Goal: Transaction & Acquisition: Purchase product/service

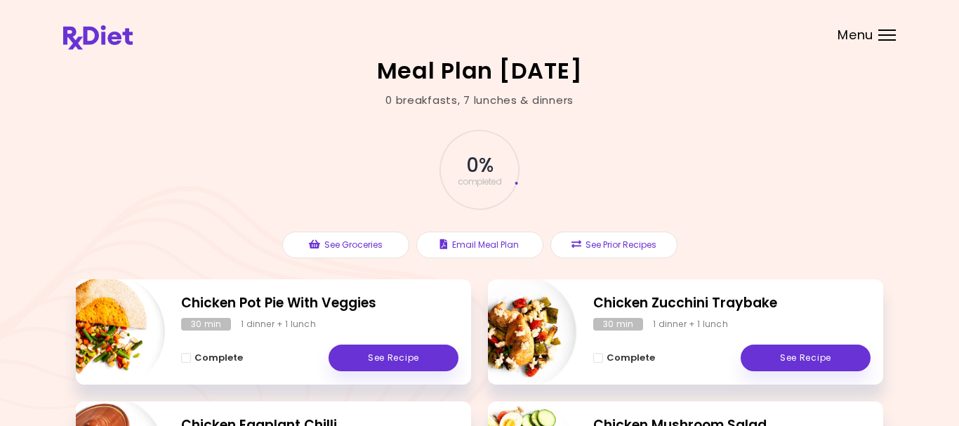
click at [882, 34] on div at bounding box center [888, 34] width 18 height 1
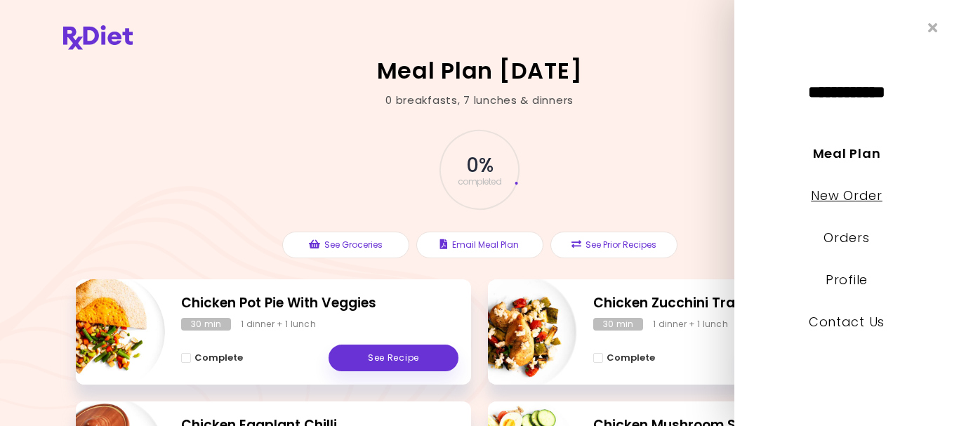
click at [856, 188] on link "New Order" at bounding box center [846, 196] width 71 height 18
select select "*"
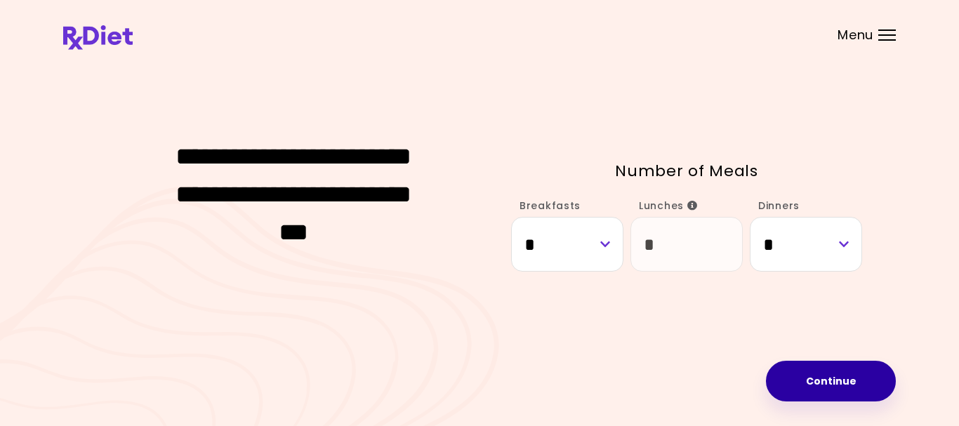
click at [831, 376] on button "Continue" at bounding box center [831, 381] width 130 height 41
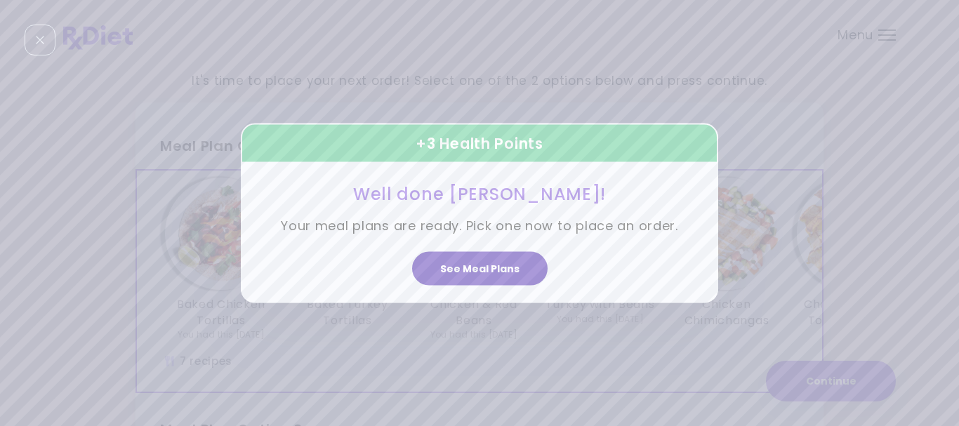
click at [473, 268] on button "See Meal Plans" at bounding box center [480, 269] width 136 height 34
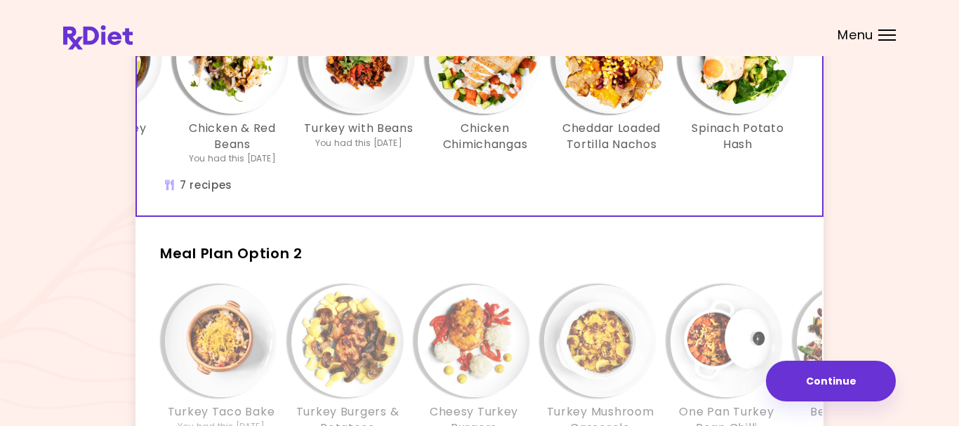
scroll to position [189, 0]
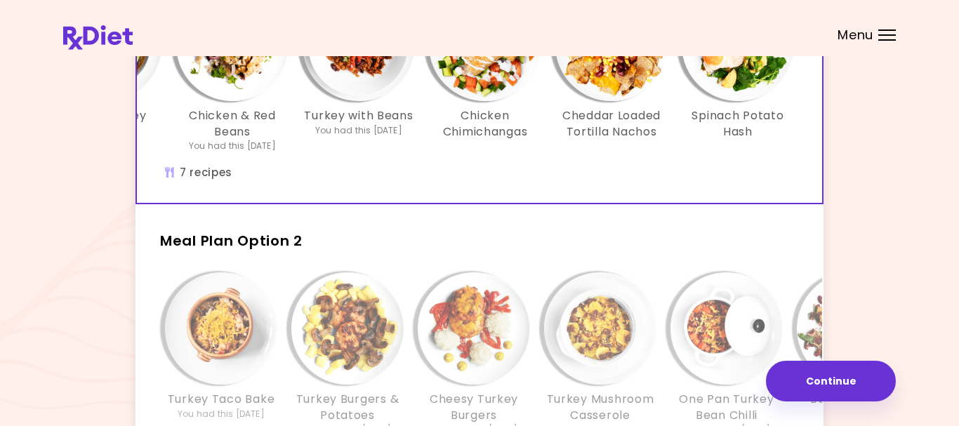
click at [535, 251] on h2 "Meal Plan Option 2" at bounding box center [480, 234] width 688 height 37
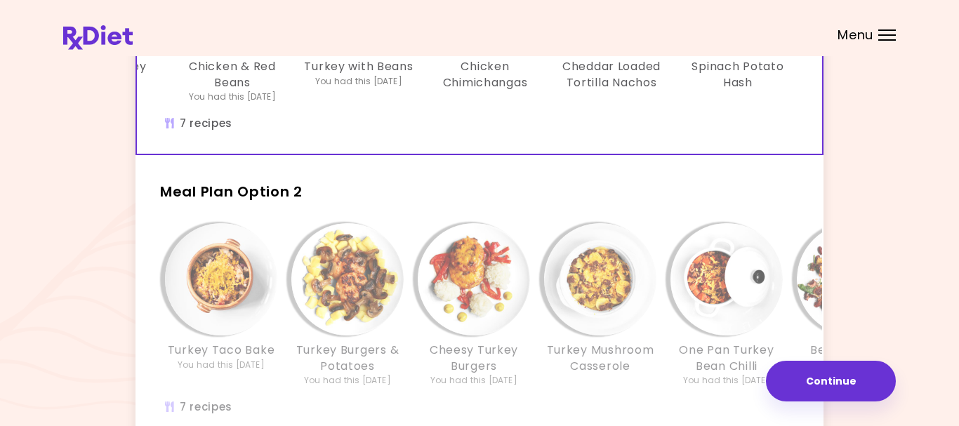
scroll to position [272, 0]
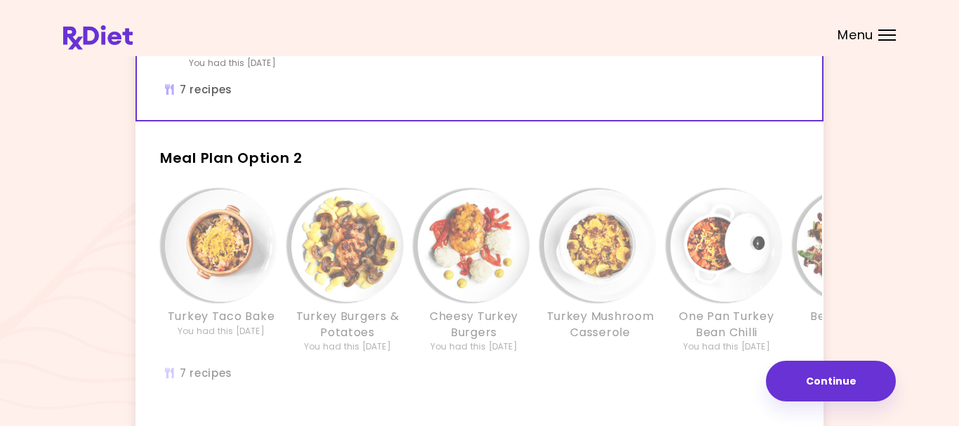
click at [346, 152] on h2 "Meal Plan Option 2" at bounding box center [480, 151] width 688 height 37
click at [284, 164] on span "Meal Plan Option 2" at bounding box center [231, 158] width 143 height 20
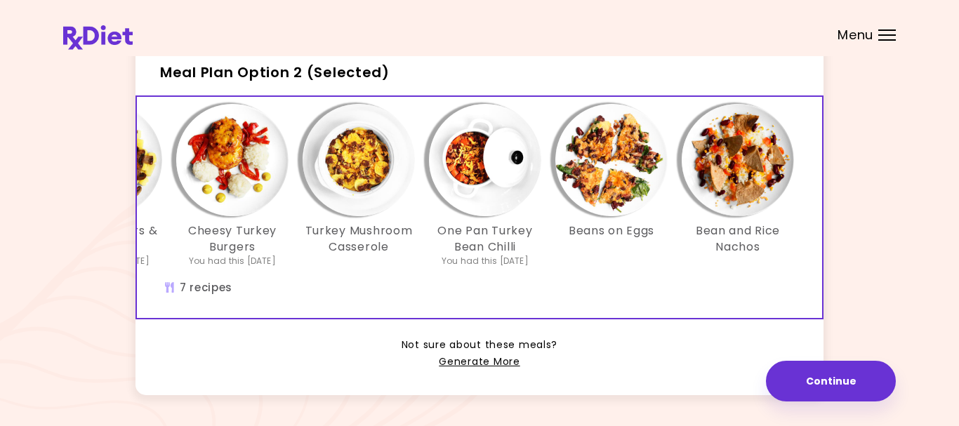
scroll to position [404, 0]
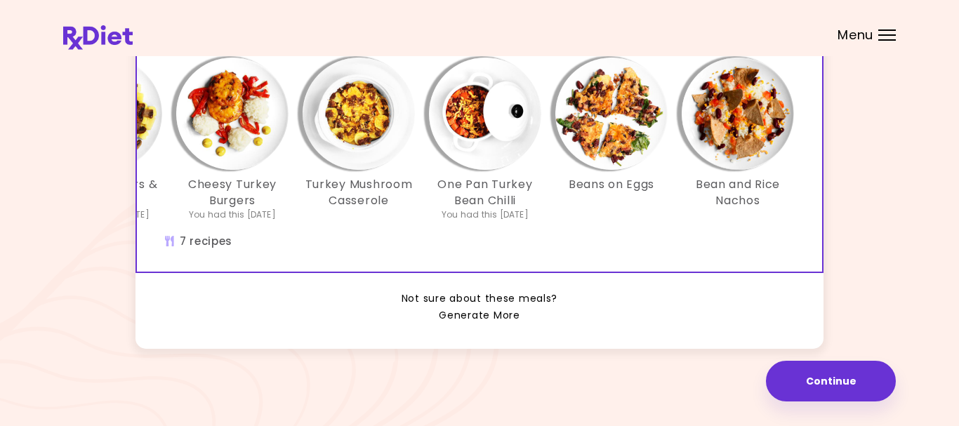
click at [478, 318] on link "Generate More" at bounding box center [479, 316] width 81 height 17
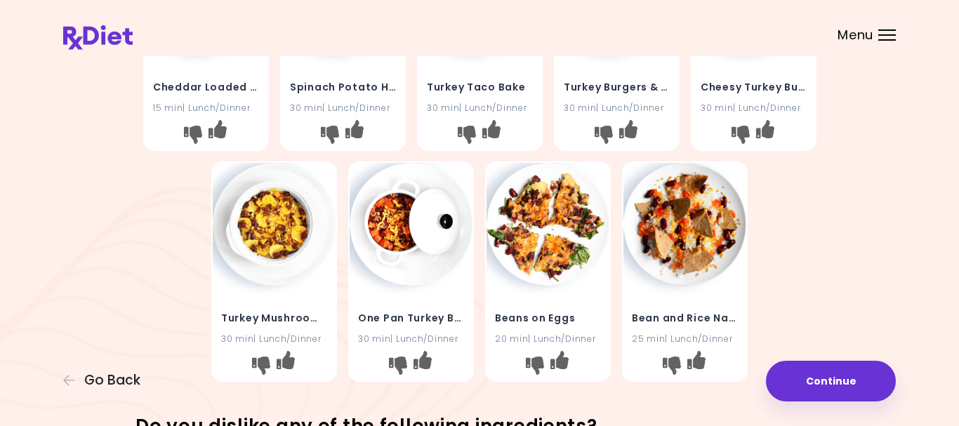
scroll to position [412, 0]
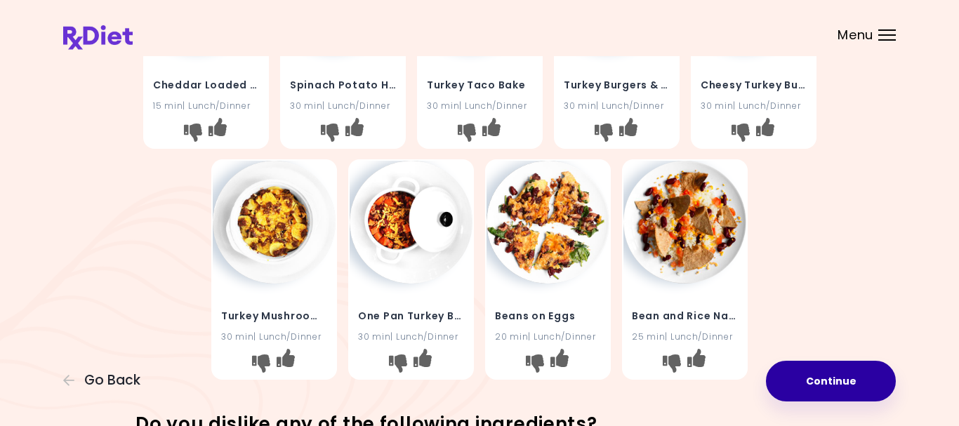
click at [834, 388] on button "Continue" at bounding box center [831, 381] width 130 height 41
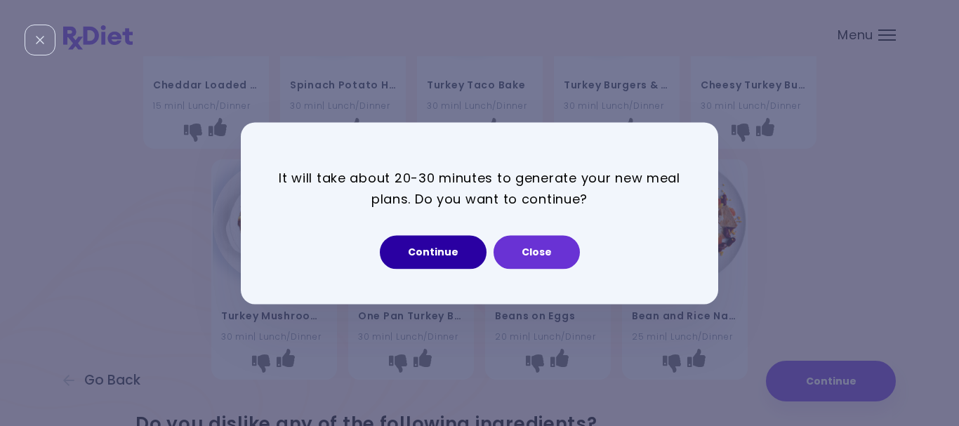
click at [442, 249] on button "Continue" at bounding box center [433, 252] width 107 height 34
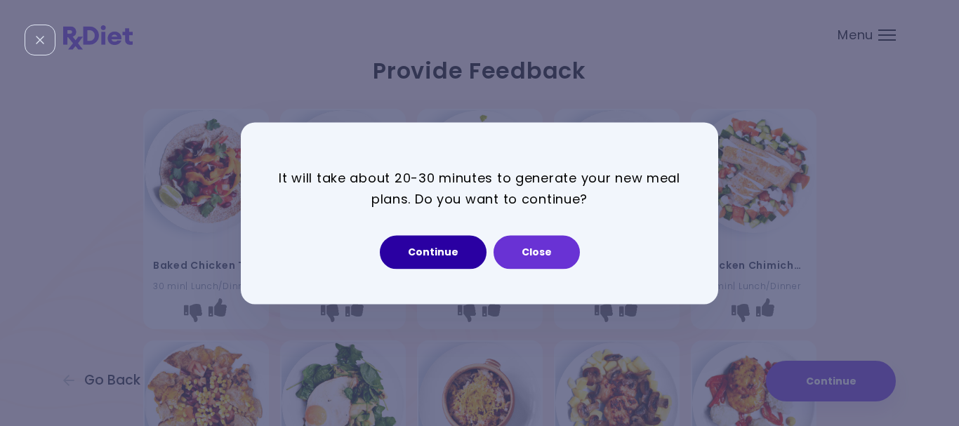
select select "*"
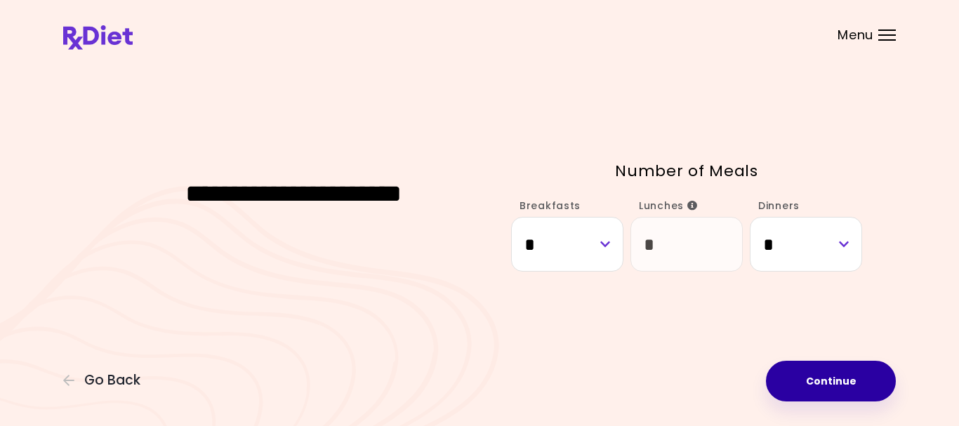
click at [837, 381] on button "Continue" at bounding box center [831, 381] width 130 height 41
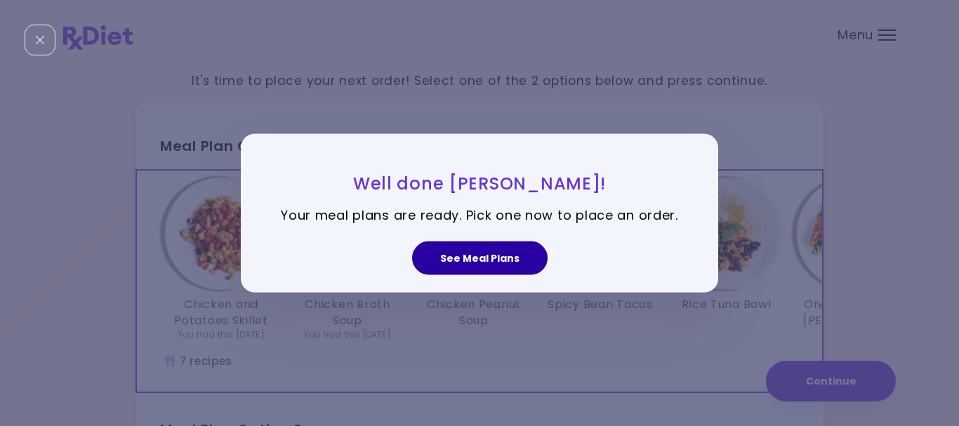
click at [499, 261] on button "See Meal Plans" at bounding box center [480, 259] width 136 height 34
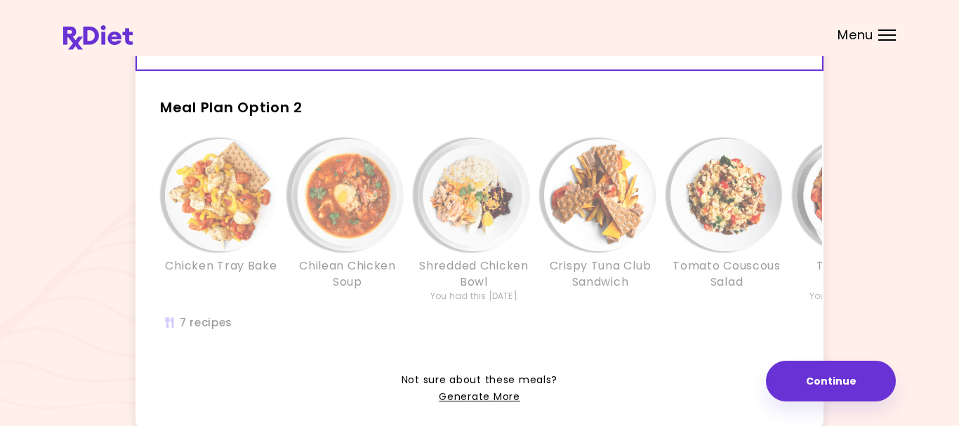
scroll to position [310, 0]
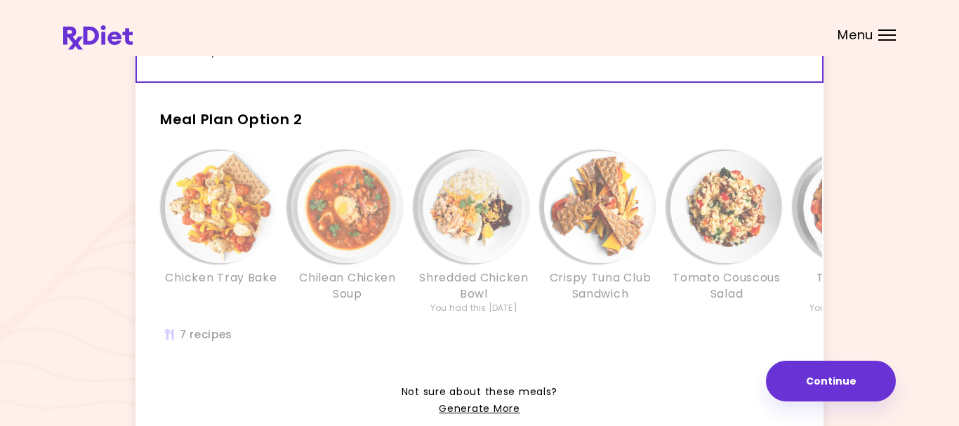
click at [289, 124] on span "Meal Plan Option 2" at bounding box center [231, 120] width 143 height 20
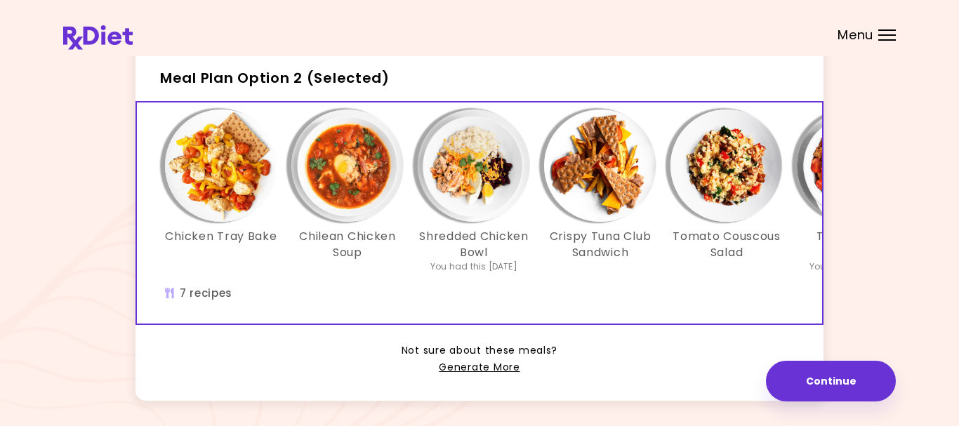
scroll to position [324, 0]
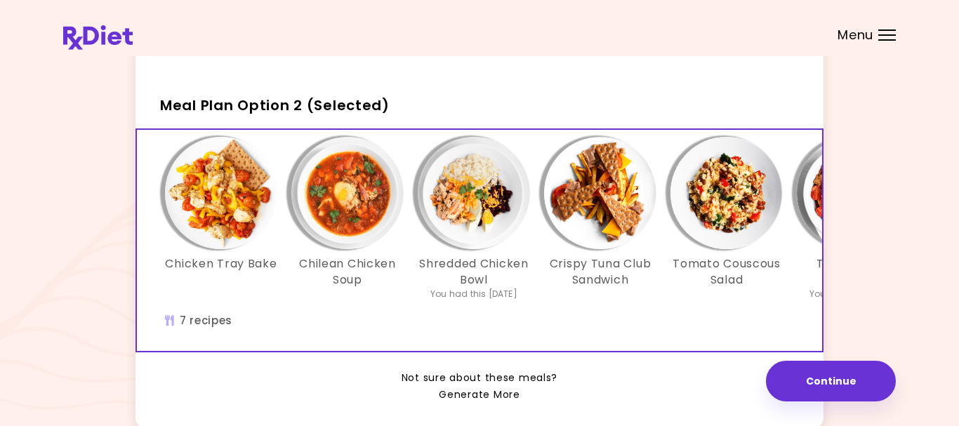
click at [474, 397] on link "Generate More" at bounding box center [479, 395] width 81 height 17
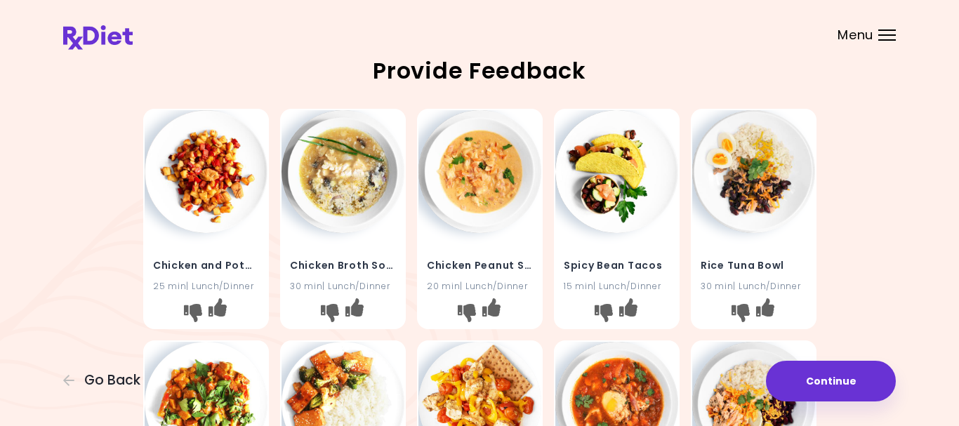
click at [229, 308] on div at bounding box center [206, 315] width 123 height 26
click at [222, 309] on icon "I like this recipe" at bounding box center [217, 308] width 18 height 18
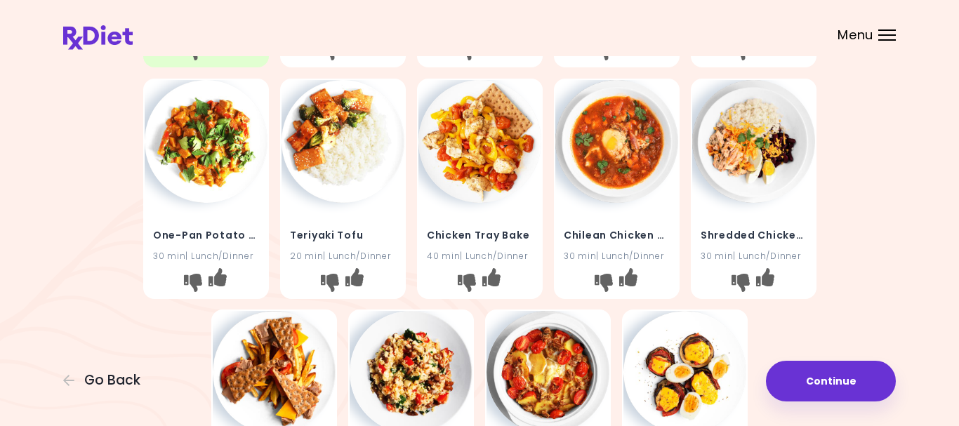
scroll to position [265, 0]
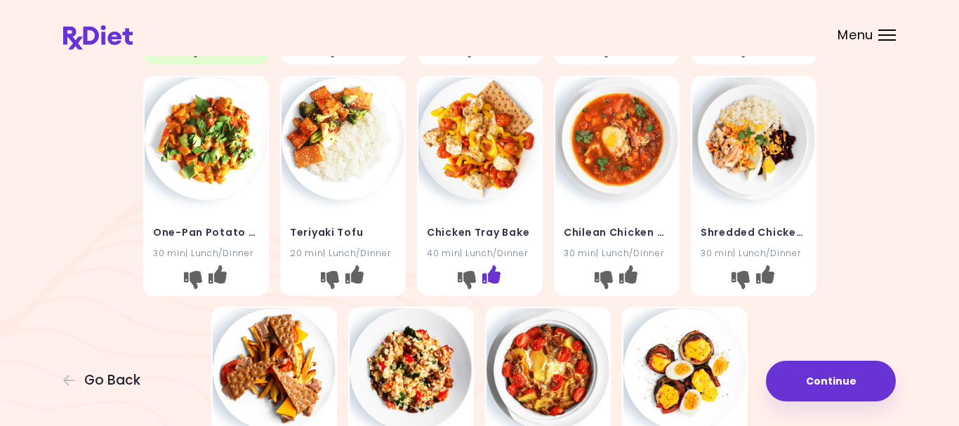
click at [496, 277] on icon "I like this recipe" at bounding box center [491, 274] width 18 height 18
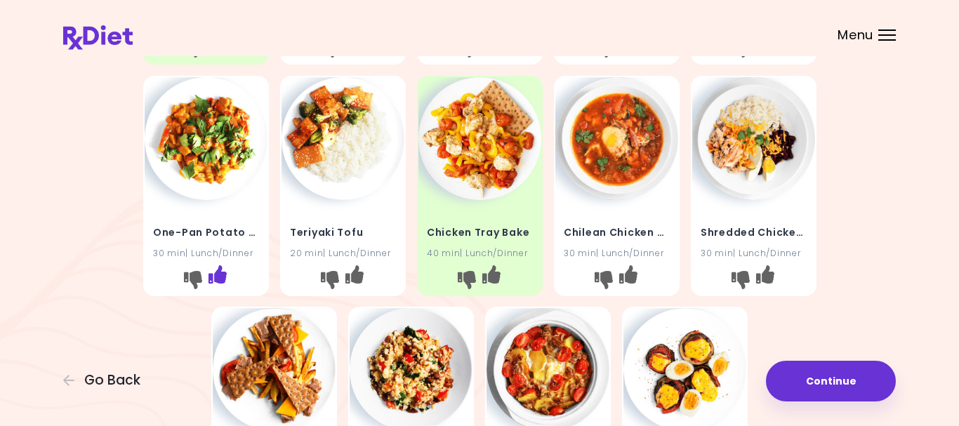
click at [228, 280] on button "I like this recipe" at bounding box center [217, 279] width 22 height 22
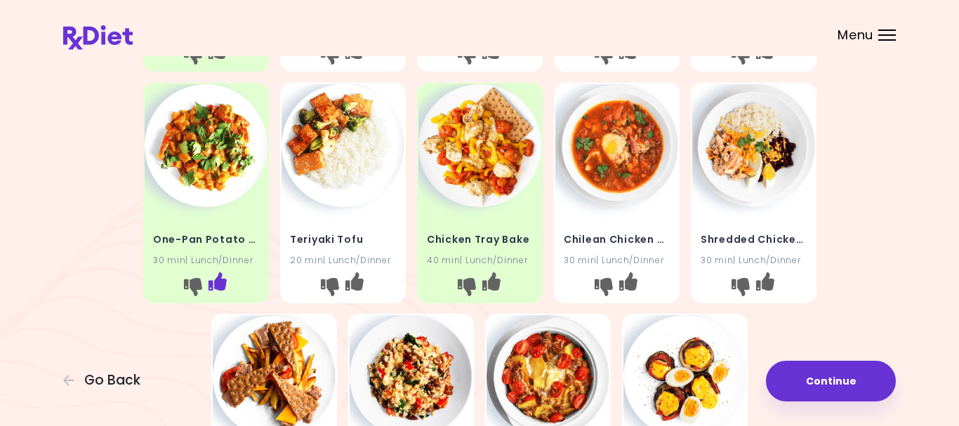
scroll to position [244, 0]
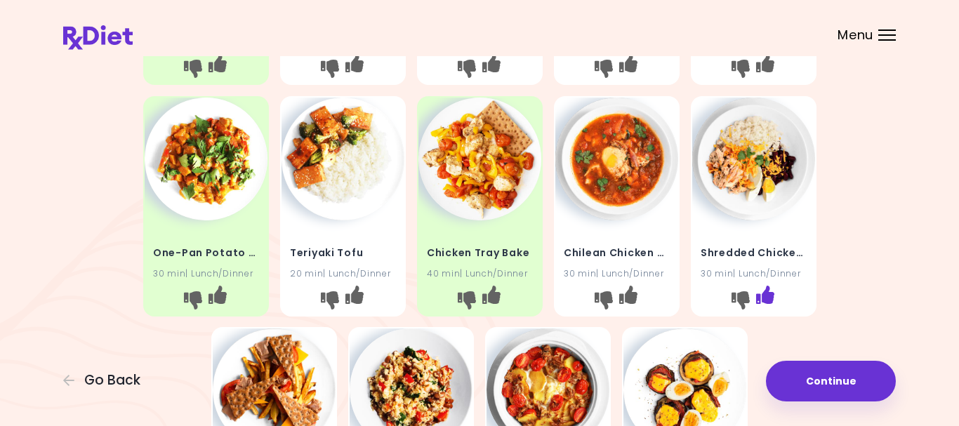
click at [771, 299] on icon "I like this recipe" at bounding box center [765, 294] width 18 height 18
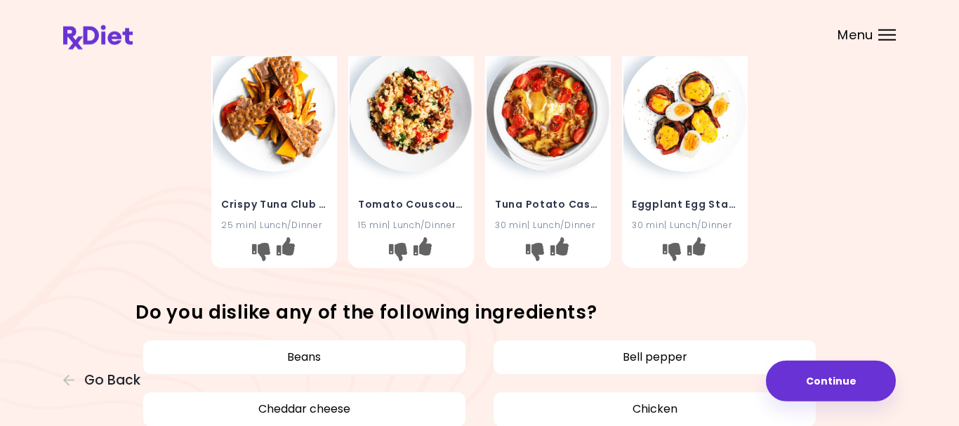
scroll to position [525, 0]
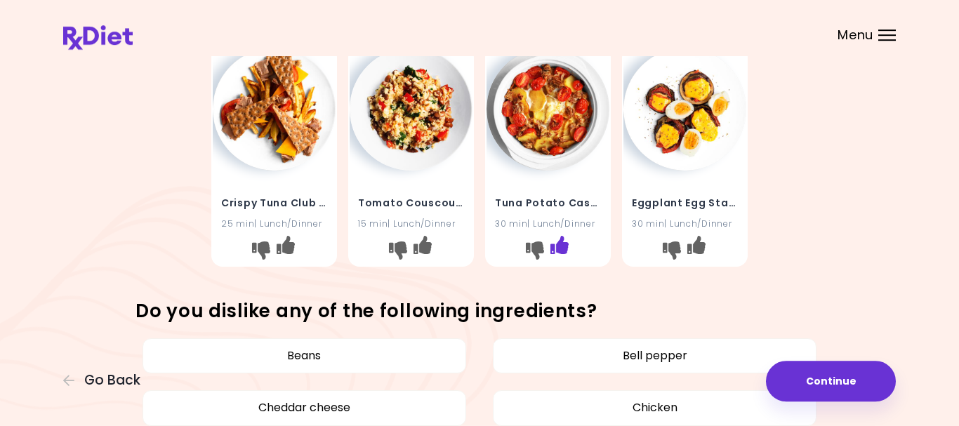
click at [565, 247] on icon "I like this recipe" at bounding box center [560, 245] width 18 height 18
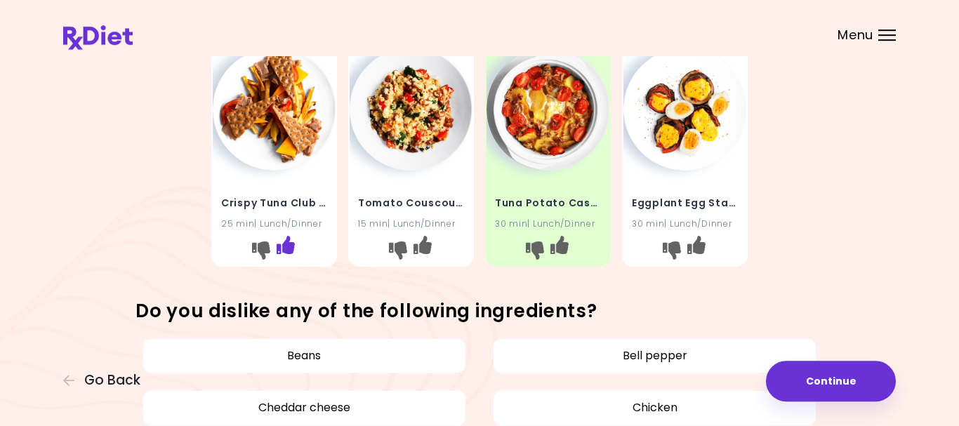
click at [290, 246] on icon "I like this recipe" at bounding box center [286, 245] width 18 height 18
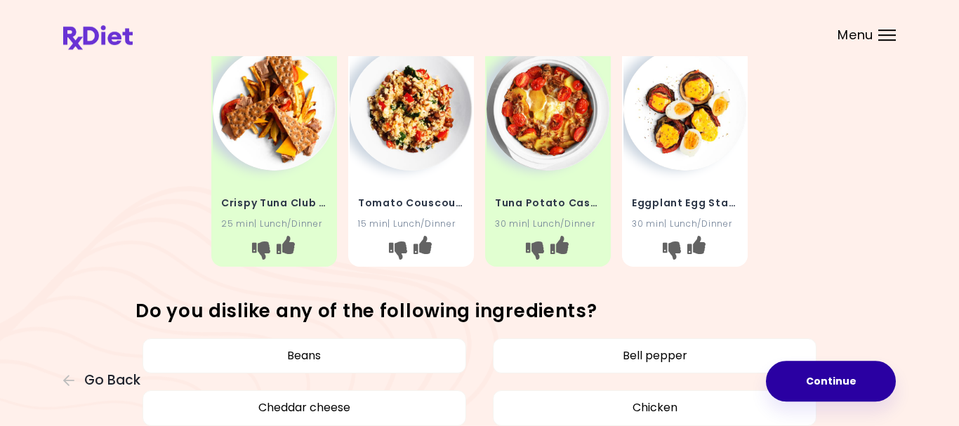
click at [834, 379] on button "Continue" at bounding box center [831, 381] width 130 height 41
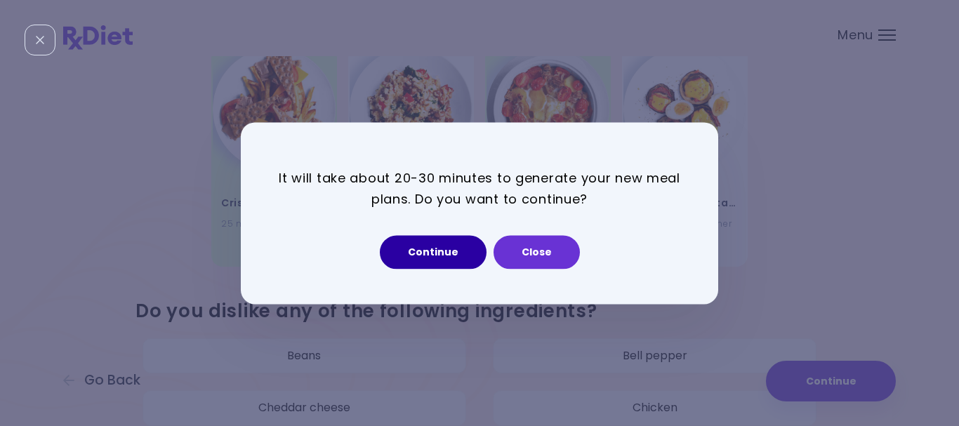
click at [427, 254] on button "Continue" at bounding box center [433, 252] width 107 height 34
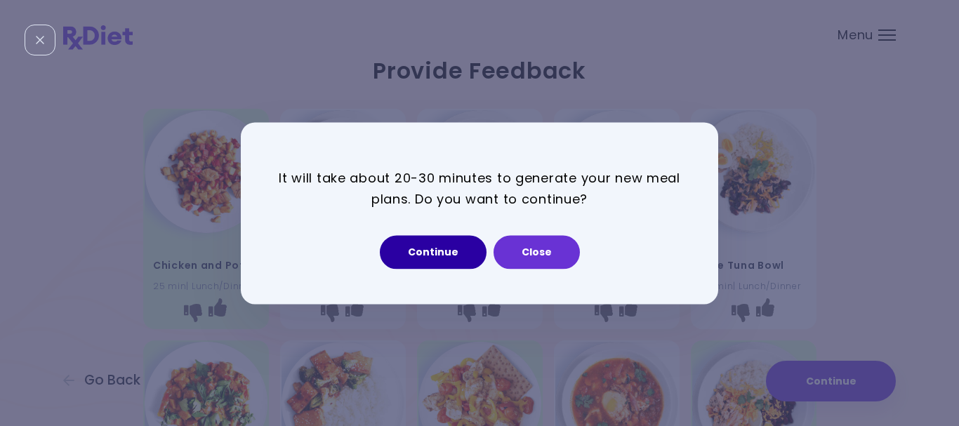
select select "*"
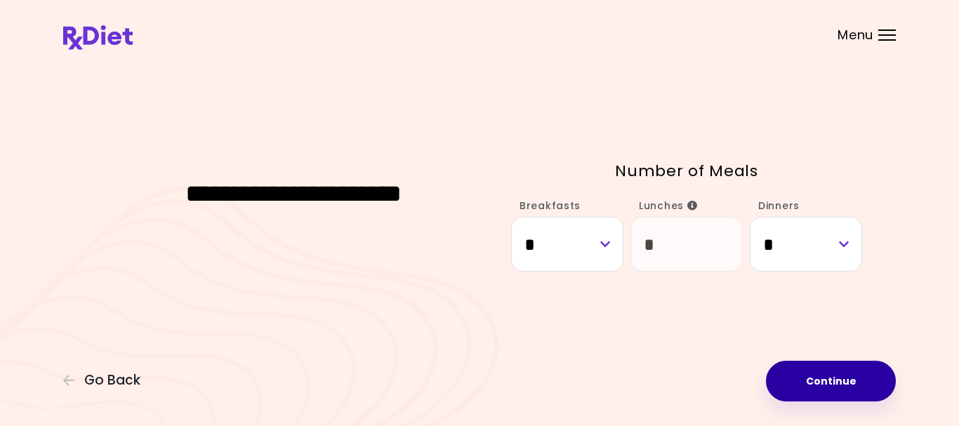
click at [839, 381] on button "Continue" at bounding box center [831, 381] width 130 height 41
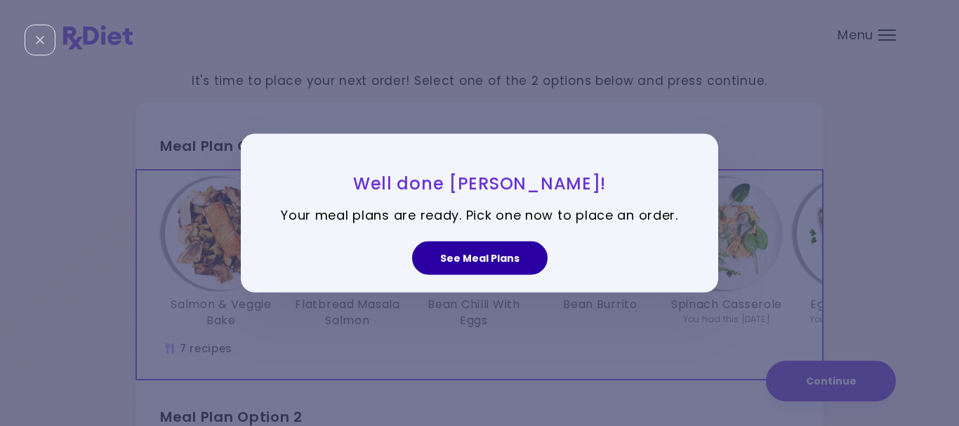
click at [474, 256] on button "See Meal Plans" at bounding box center [480, 259] width 136 height 34
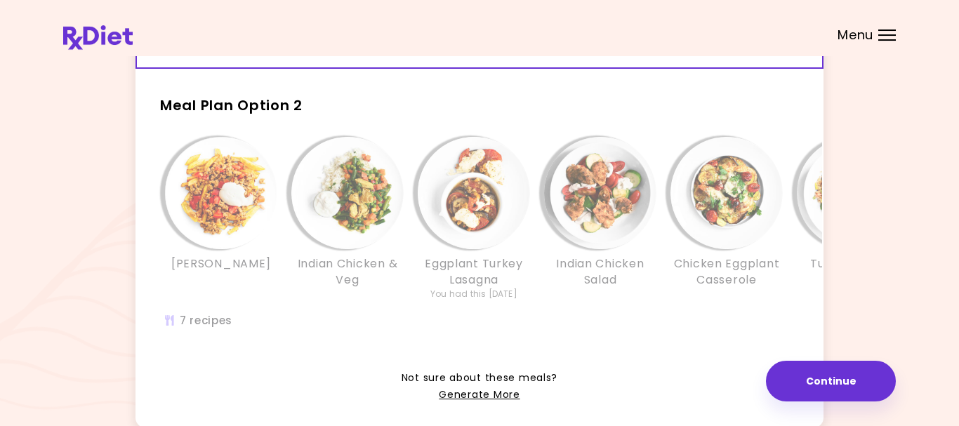
scroll to position [306, 0]
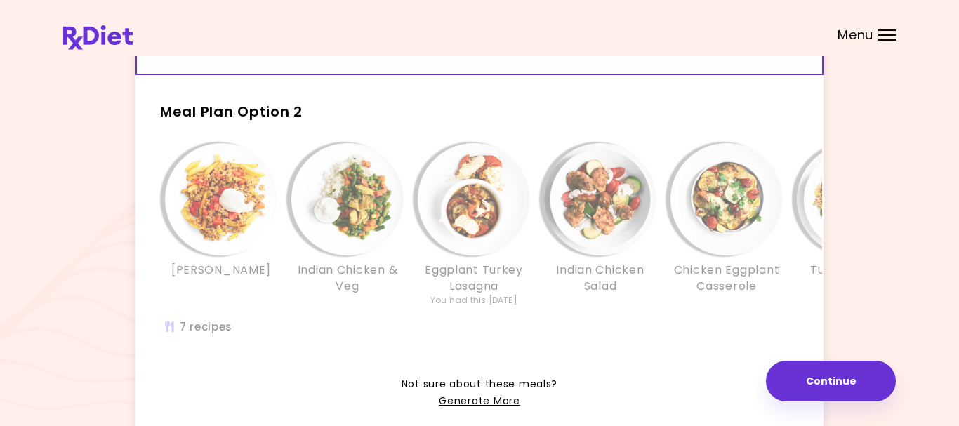
click at [285, 118] on span "Meal Plan Option 2" at bounding box center [231, 112] width 143 height 20
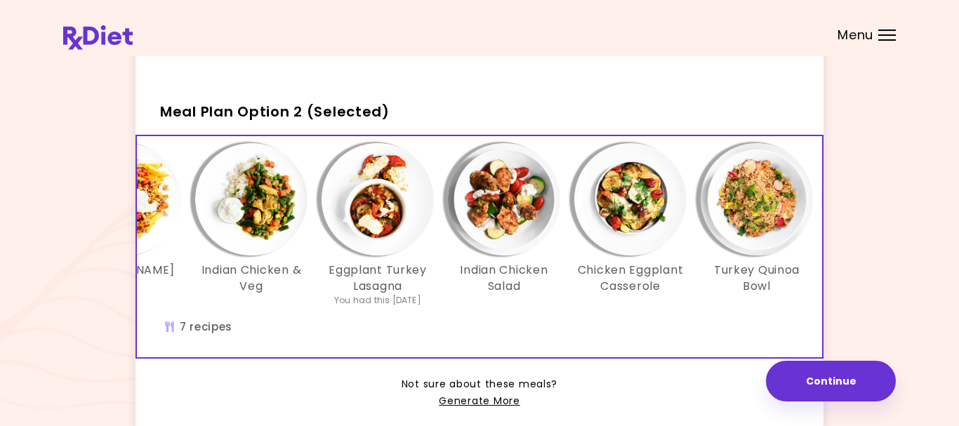
scroll to position [0, 0]
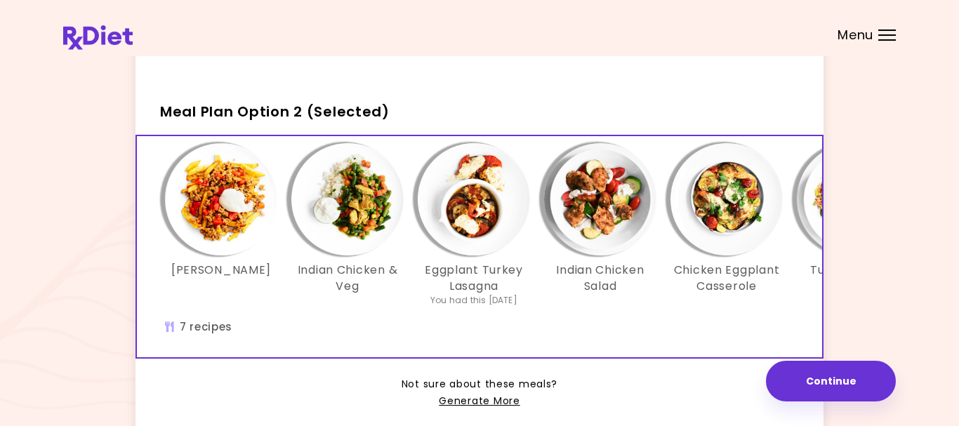
click at [549, 321] on div "Nacho Fries Indian Chicken & Veg Eggplant Turkey Lasagna You had this [DATE] In…" at bounding box center [600, 232] width 885 height 178
click at [534, 334] on div "Nacho Fries Indian Chicken & Veg Eggplant Turkey Lasagna You had this [DATE] In…" at bounding box center [600, 246] width 927 height 221
click at [520, 337] on div "Nacho Fries Indian Chicken & Veg Eggplant Turkey Lasagna You had this [DATE] In…" at bounding box center [600, 246] width 927 height 221
click at [502, 339] on div "Nacho Fries Indian Chicken & Veg Eggplant Turkey Lasagna You had this [DATE] In…" at bounding box center [600, 246] width 927 height 221
click at [581, 334] on div "Nacho Fries Indian Chicken & Veg Eggplant Turkey Lasagna You had this [DATE] In…" at bounding box center [600, 246] width 927 height 221
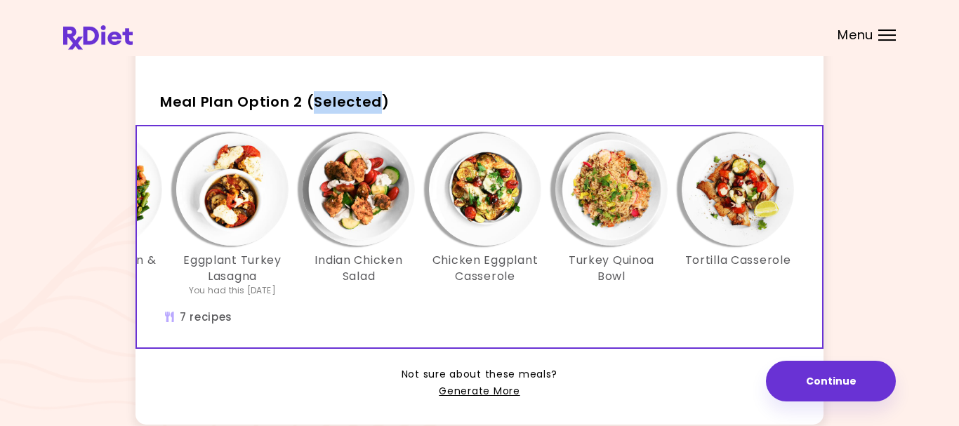
scroll to position [308, 0]
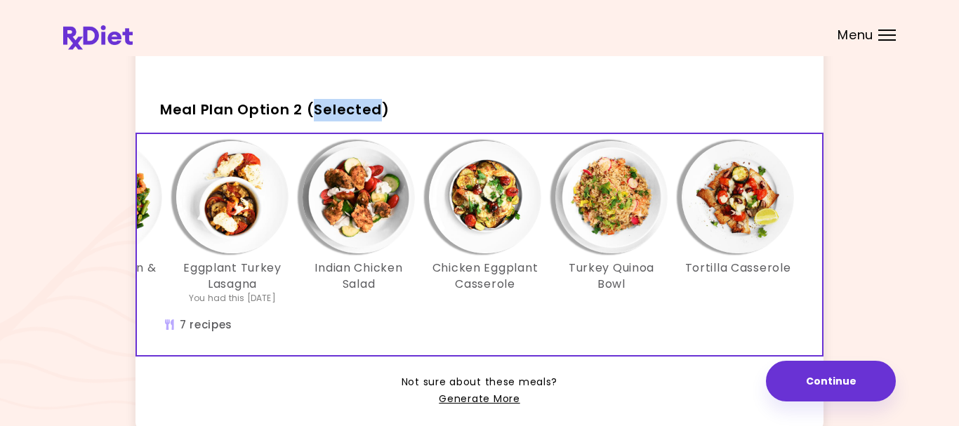
click at [327, 119] on span "Meal Plan Option 2 (Selected)" at bounding box center [275, 110] width 230 height 20
click at [284, 119] on span "Meal Plan Option 2 (Selected)" at bounding box center [275, 110] width 230 height 20
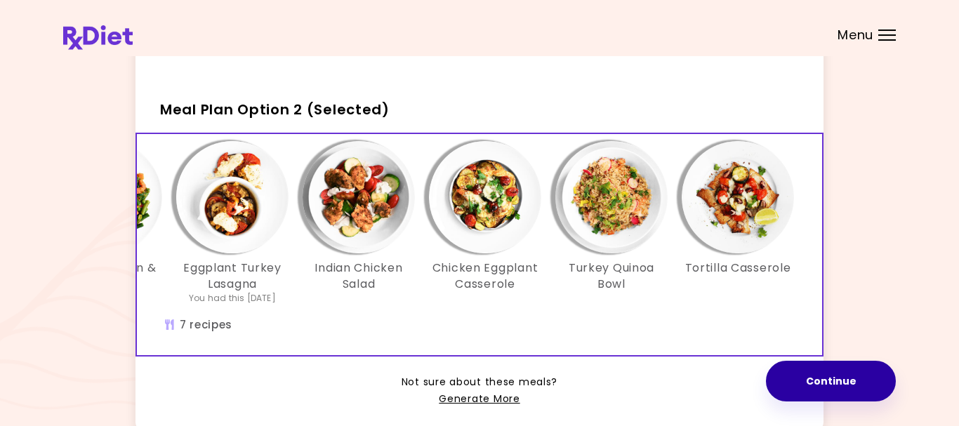
click at [839, 383] on button "Continue" at bounding box center [831, 381] width 130 height 41
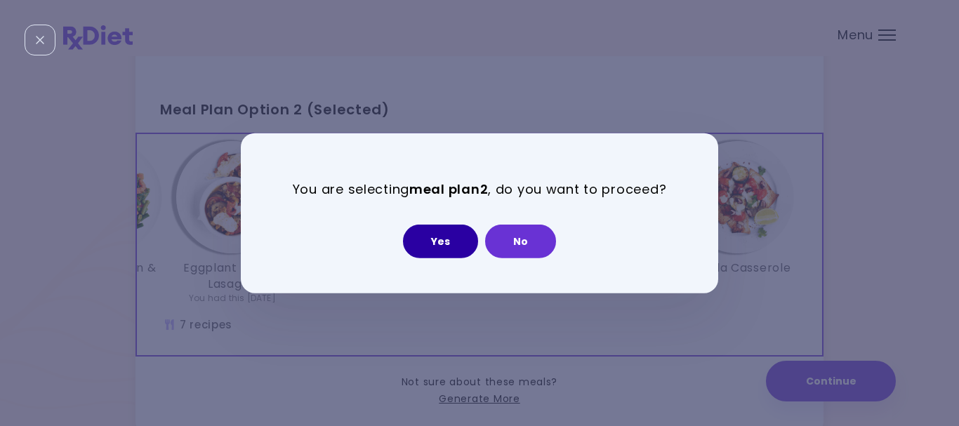
click at [438, 237] on button "Yes" at bounding box center [440, 242] width 75 height 34
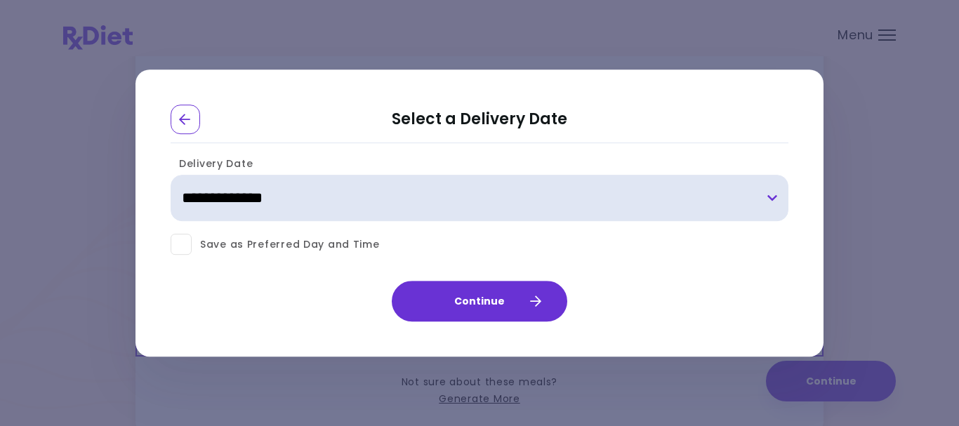
click at [775, 197] on select "**********" at bounding box center [480, 199] width 618 height 46
select select "**********"
click option "**********" at bounding box center [0, 0] width 0 height 0
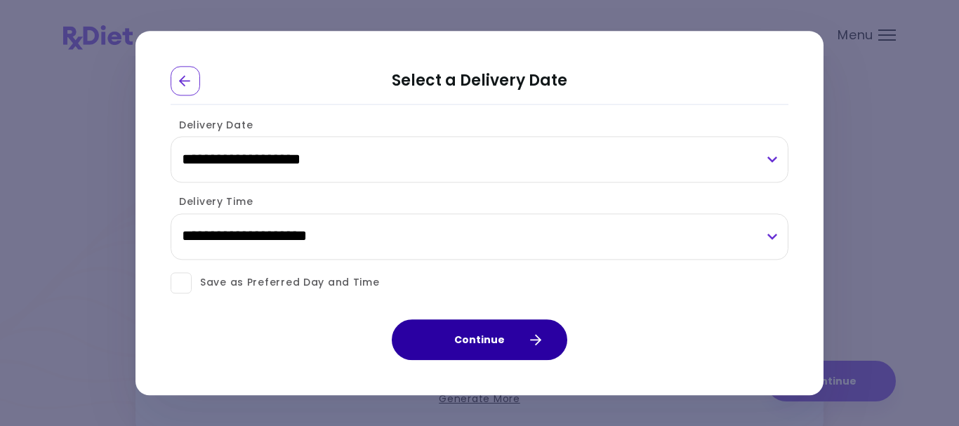
click at [533, 342] on icon "button" at bounding box center [535, 340] width 13 height 13
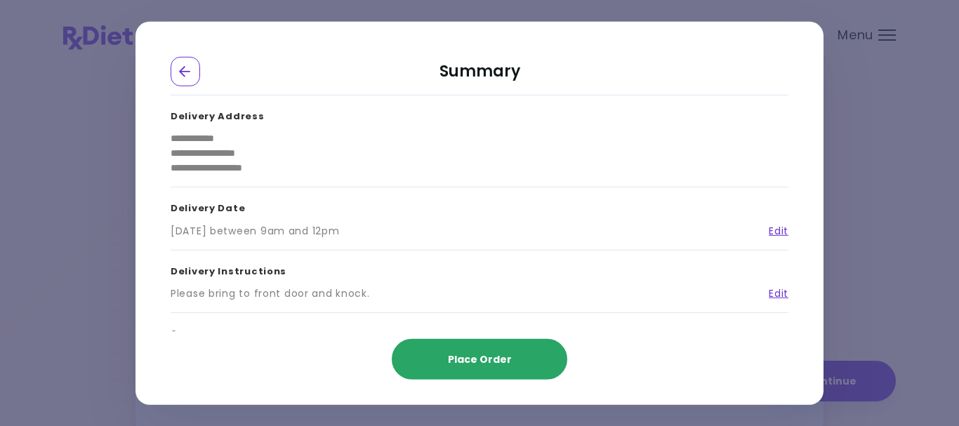
click at [472, 362] on span "Place Order" at bounding box center [480, 360] width 64 height 14
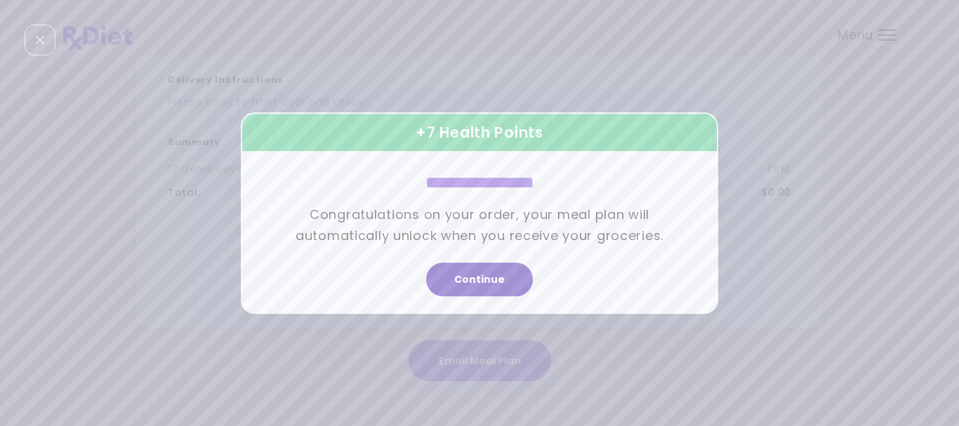
click at [478, 273] on button "Continue" at bounding box center [479, 280] width 107 height 34
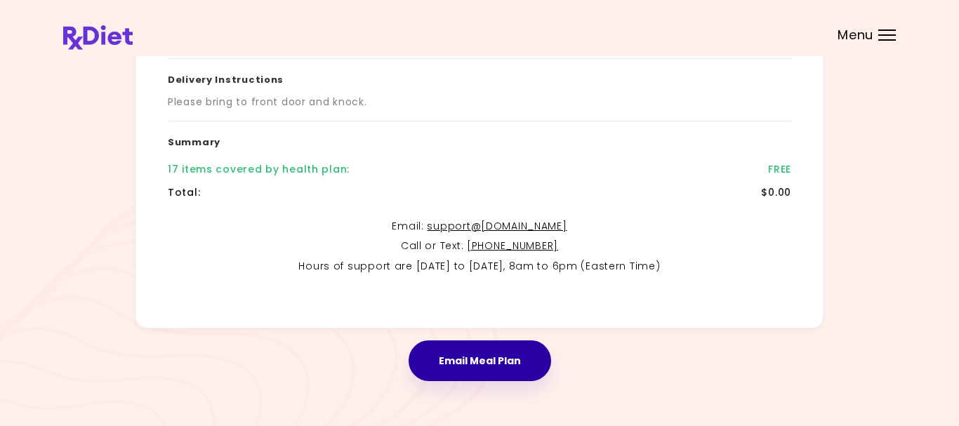
click at [476, 360] on button "Email Meal Plan" at bounding box center [480, 361] width 143 height 41
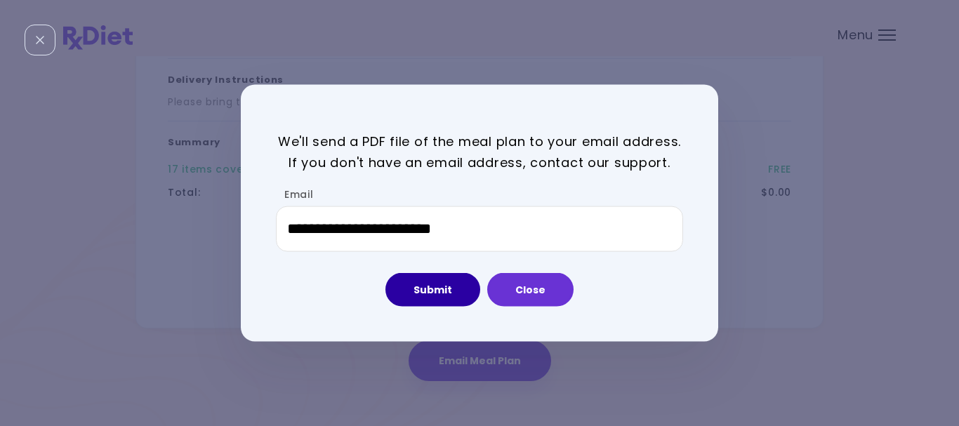
click at [437, 289] on button "Submit" at bounding box center [433, 290] width 95 height 34
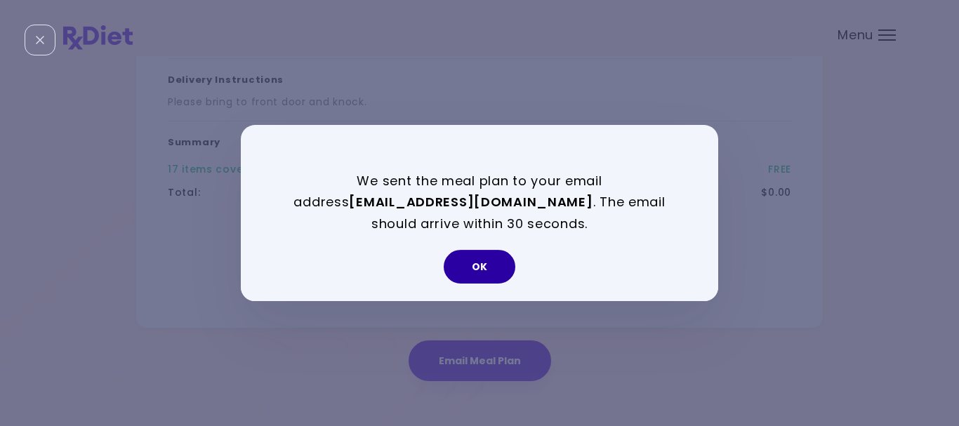
click at [481, 271] on button "OK" at bounding box center [480, 267] width 72 height 34
